Goal: Find contact information: Find contact information

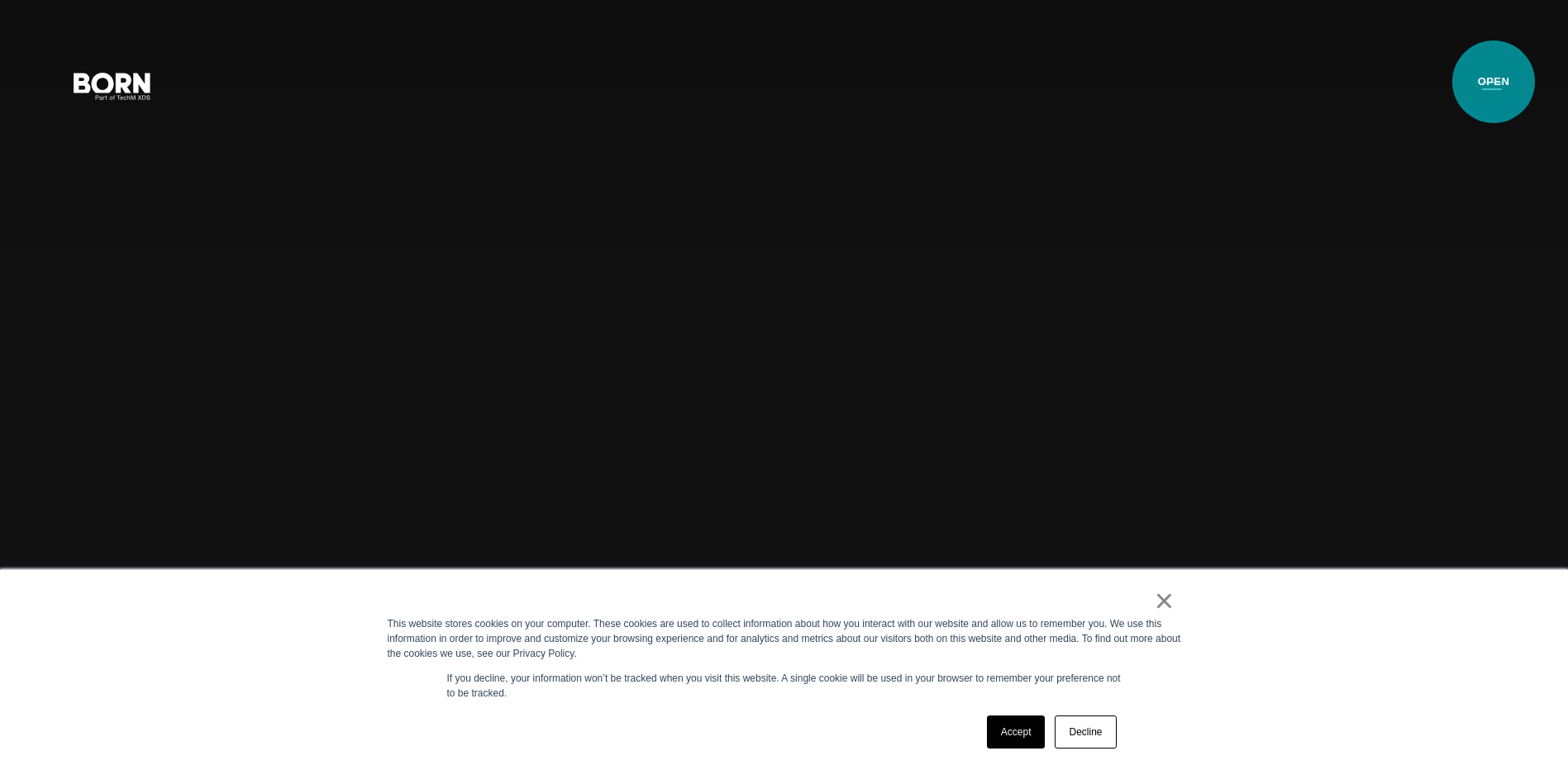
click at [1493, 82] on button "Primary Menu" at bounding box center [1491, 85] width 40 height 35
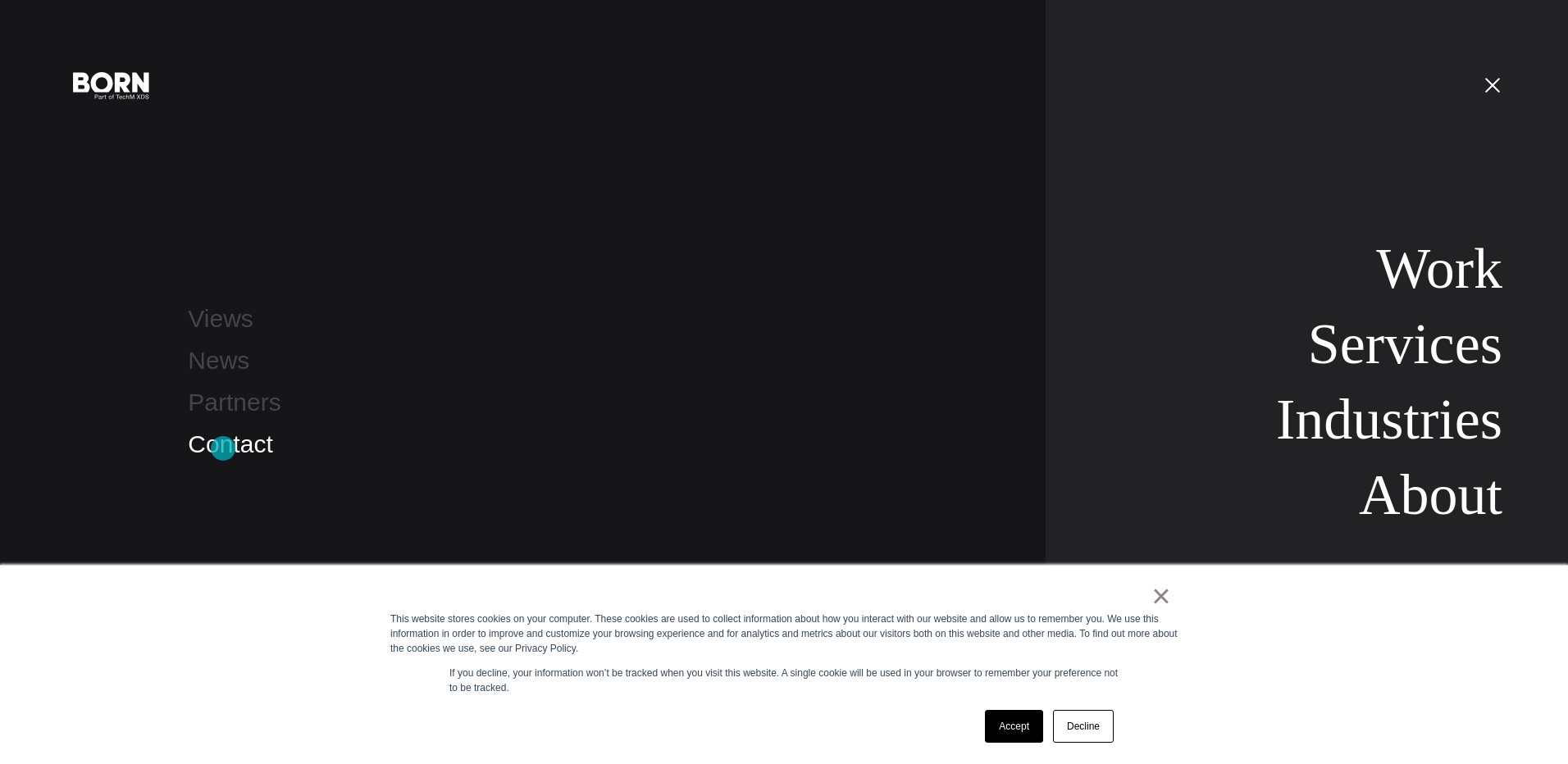
click at [223, 448] on link "Contact" at bounding box center [230, 444] width 84 height 27
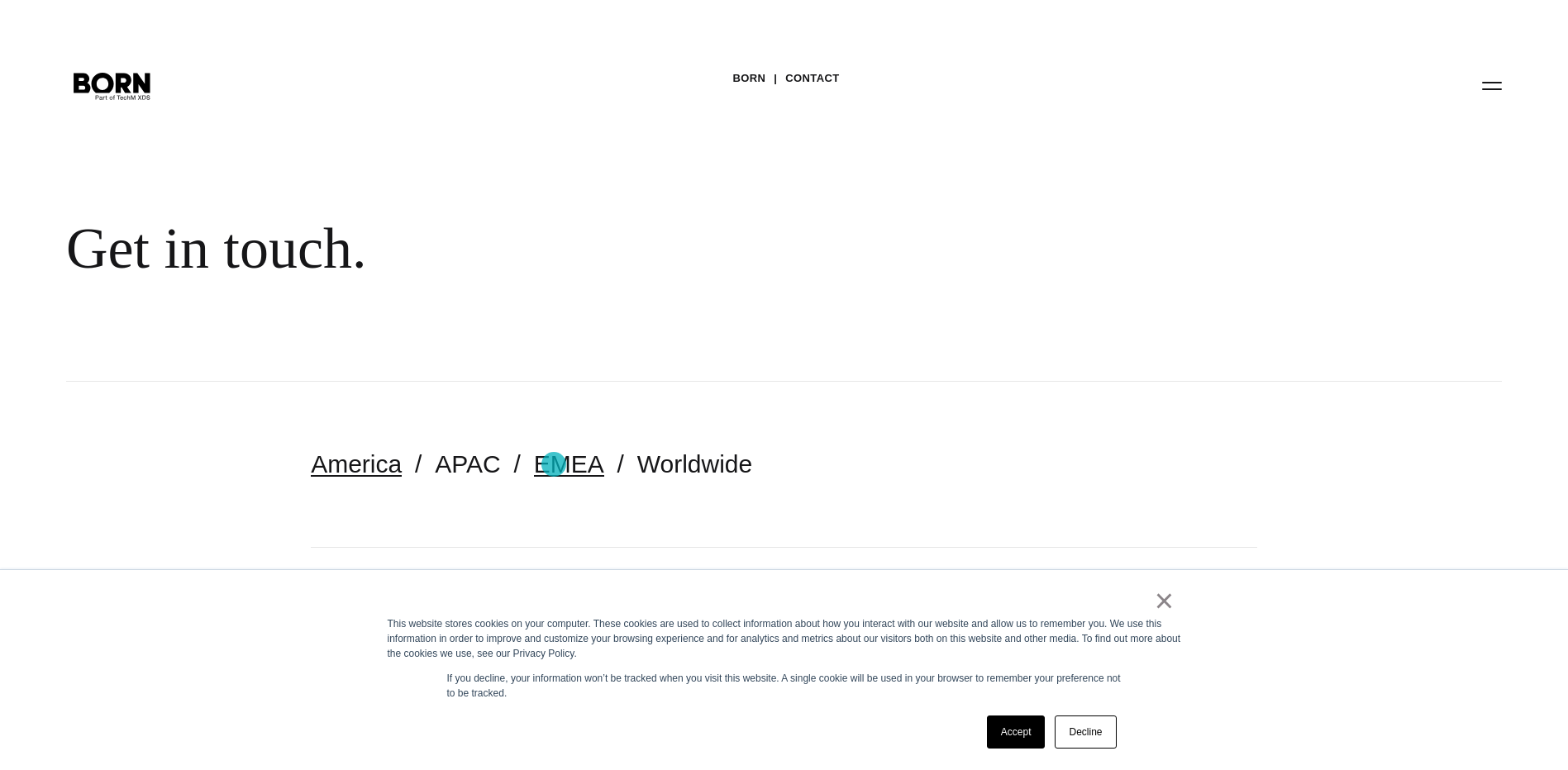
click at [554, 465] on link "EMEA" at bounding box center [568, 464] width 71 height 27
drag, startPoint x: 1148, startPoint y: 601, endPoint x: 1164, endPoint y: 602, distance: 16.0
click at [1150, 601] on div "×" at bounding box center [781, 604] width 787 height 23
click at [1166, 602] on link "×" at bounding box center [1164, 600] width 20 height 14
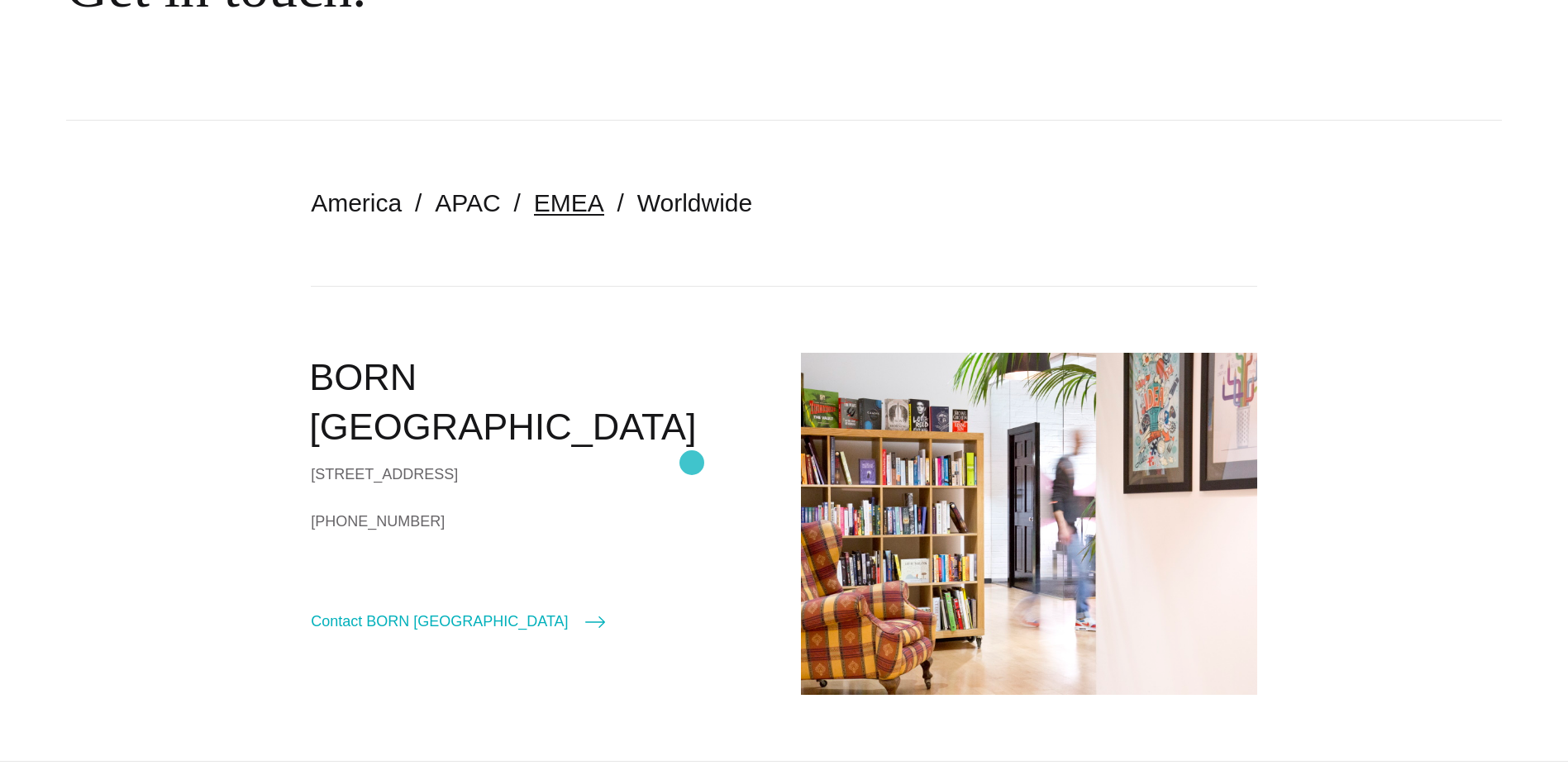
scroll to position [331, 0]
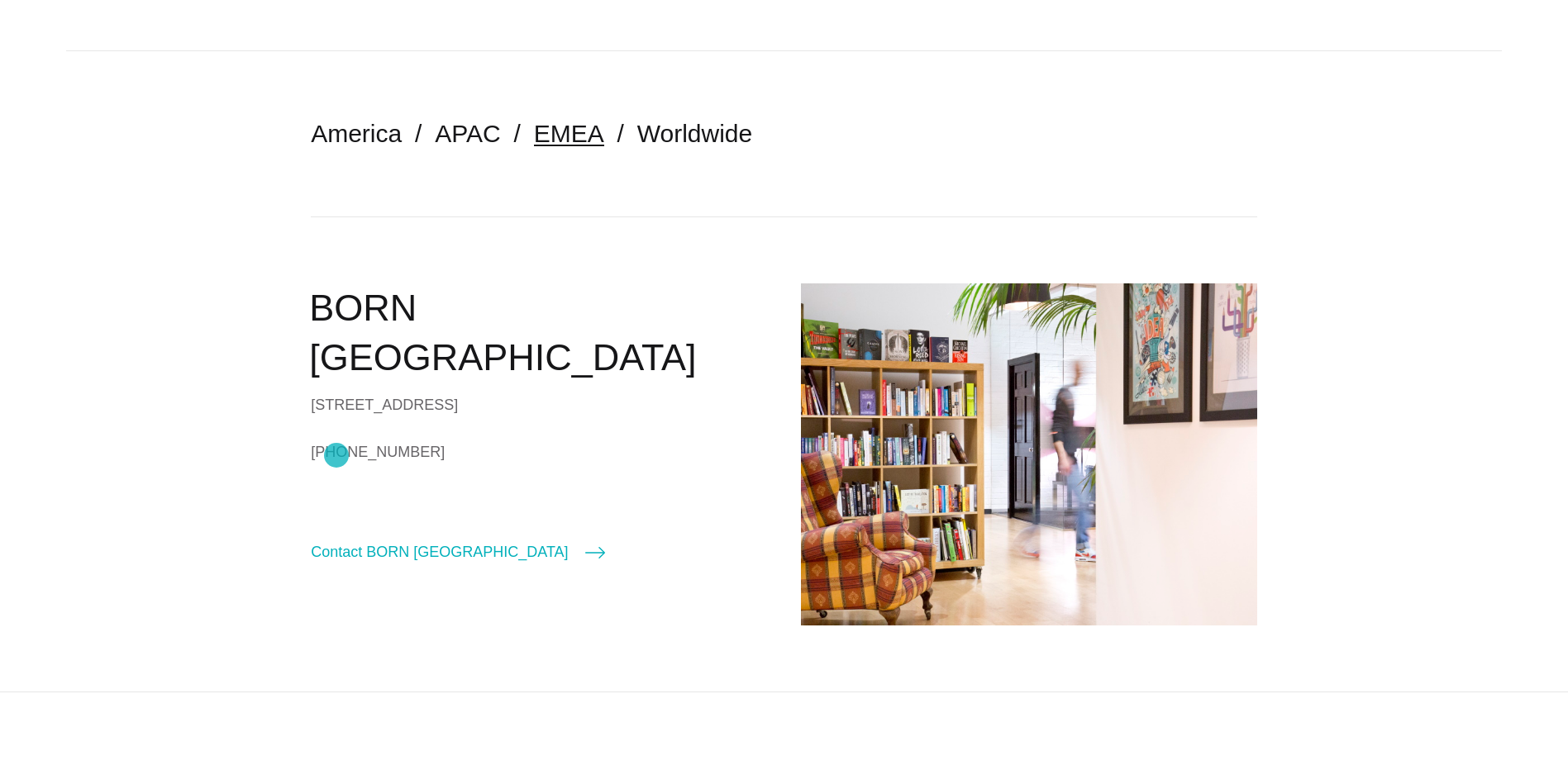
click at [336, 455] on link "[PHONE_NUMBER]" at bounding box center [539, 452] width 456 height 25
